Goal: Task Accomplishment & Management: Use online tool/utility

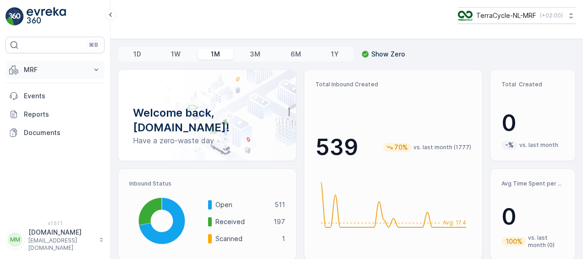
click at [53, 71] on p "MRF" at bounding box center [55, 69] width 62 height 9
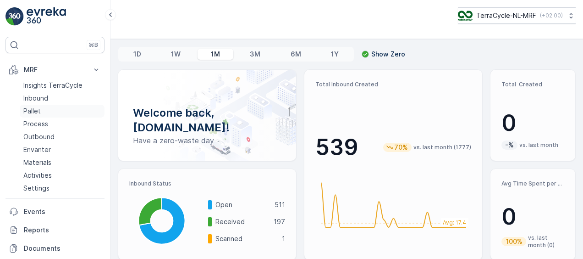
click at [36, 109] on p "Pallet" at bounding box center [31, 110] width 17 height 9
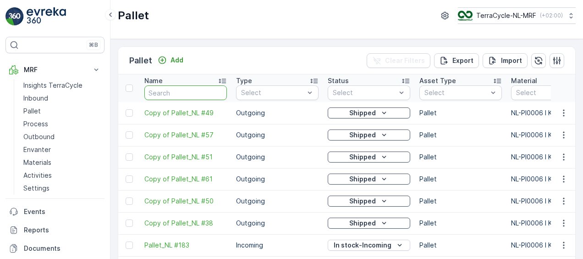
click at [171, 91] on input "text" at bounding box center [185, 92] width 83 height 15
type input "fd"
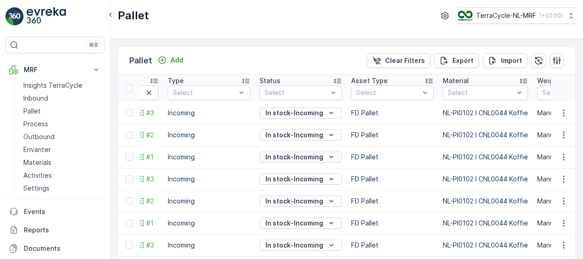
scroll to position [0, 69]
click at [410, 162] on td "FD Pallet" at bounding box center [392, 157] width 92 height 22
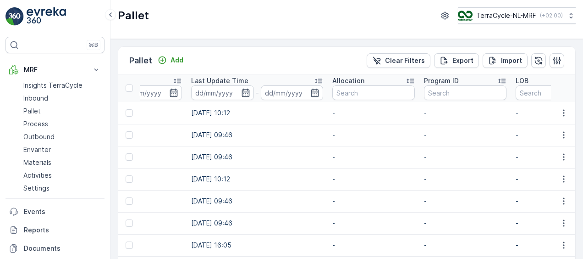
scroll to position [0, 1252]
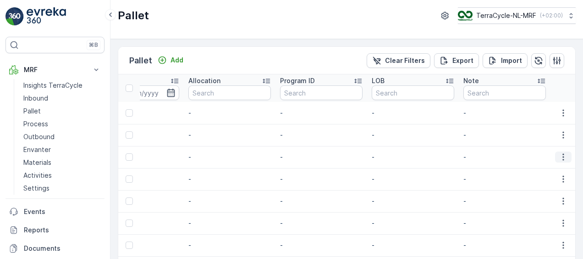
click at [563, 157] on icon "button" at bounding box center [563, 156] width 9 height 9
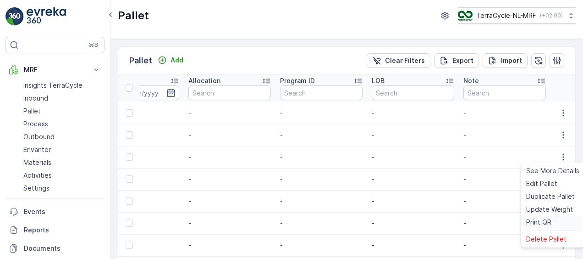
click at [538, 223] on span "Print QR" at bounding box center [538, 221] width 25 height 9
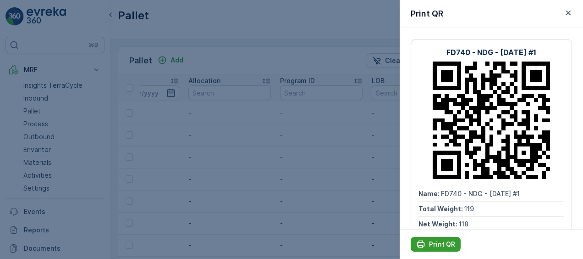
click at [436, 246] on p "Print QR" at bounding box center [442, 243] width 26 height 9
click at [571, 10] on icon "button" at bounding box center [568, 12] width 9 height 9
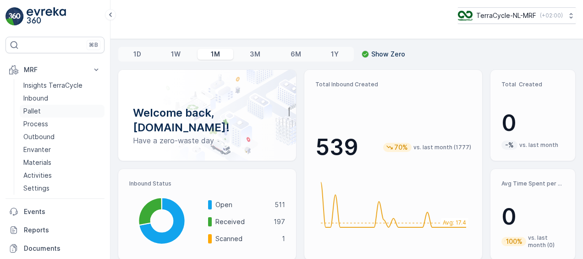
click at [35, 111] on p "Pallet" at bounding box center [31, 110] width 17 height 9
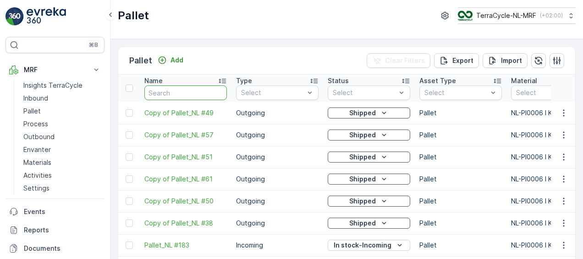
click at [167, 94] on input "text" at bounding box center [185, 92] width 83 height 15
type input "fd"
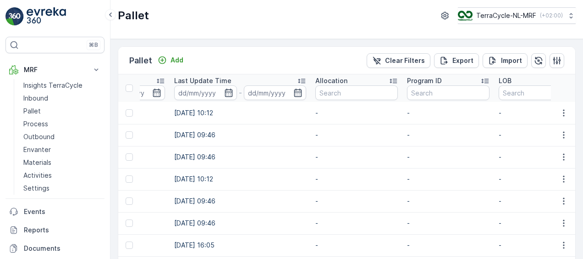
scroll to position [0, 1252]
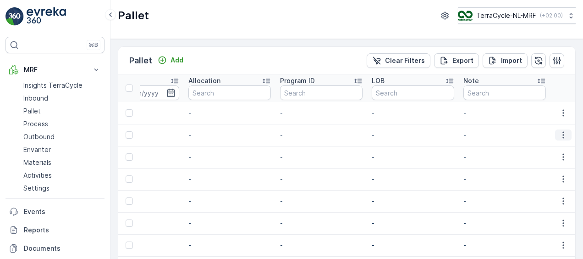
click at [560, 134] on icon "button" at bounding box center [563, 134] width 9 height 9
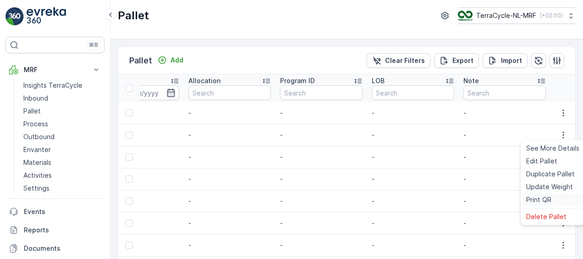
click at [535, 196] on span "Print QR" at bounding box center [538, 199] width 25 height 9
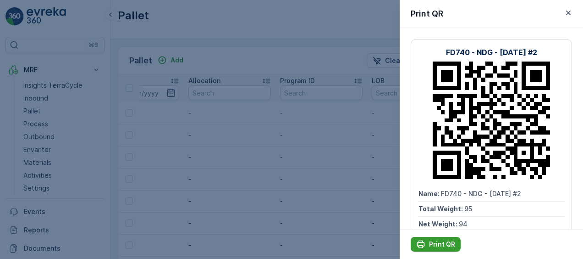
click at [421, 244] on icon "Print QR" at bounding box center [420, 243] width 9 height 9
